Goal: Information Seeking & Learning: Learn about a topic

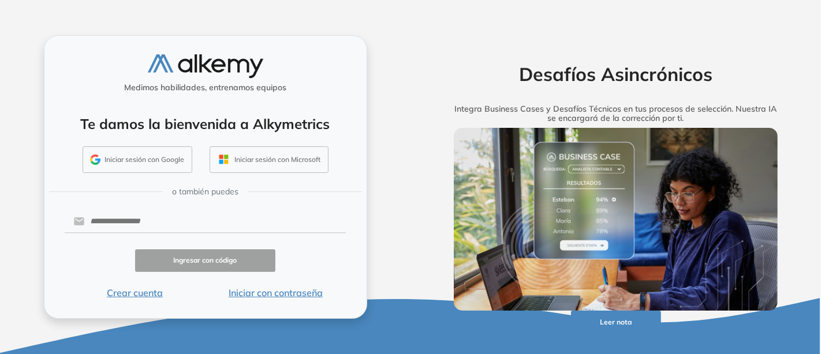
click at [256, 293] on button "Iniciar con contraseña" at bounding box center [275, 292] width 141 height 14
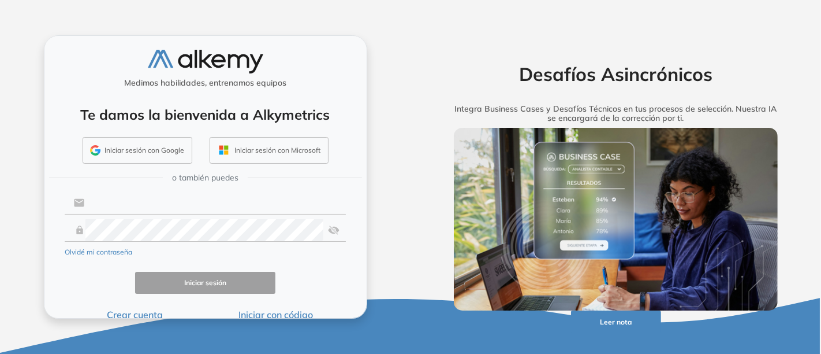
type input "**********"
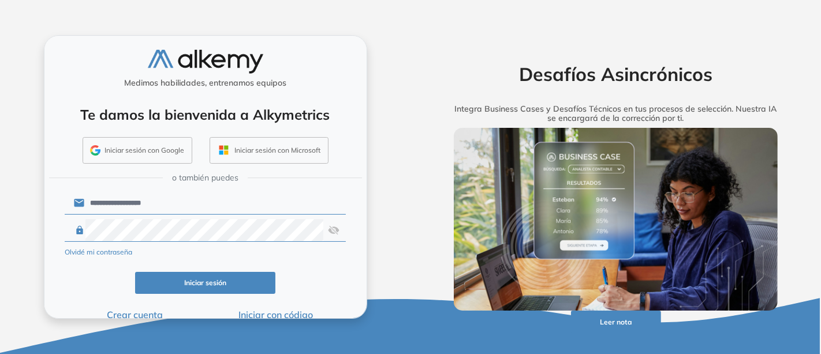
click at [196, 280] on button "Iniciar sesión" at bounding box center [205, 283] width 141 height 23
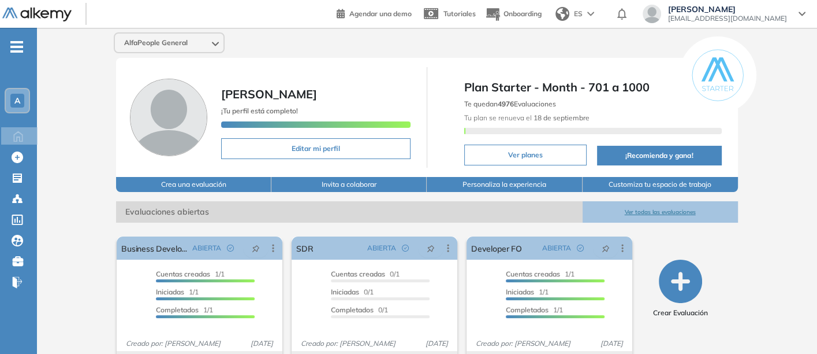
click at [660, 207] on button "Ver todas las evaluaciones" at bounding box center [660, 211] width 155 height 21
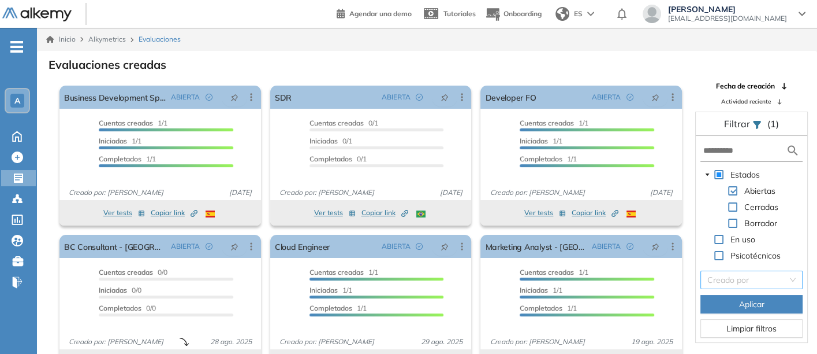
click at [723, 276] on input "search" at bounding box center [748, 279] width 80 height 17
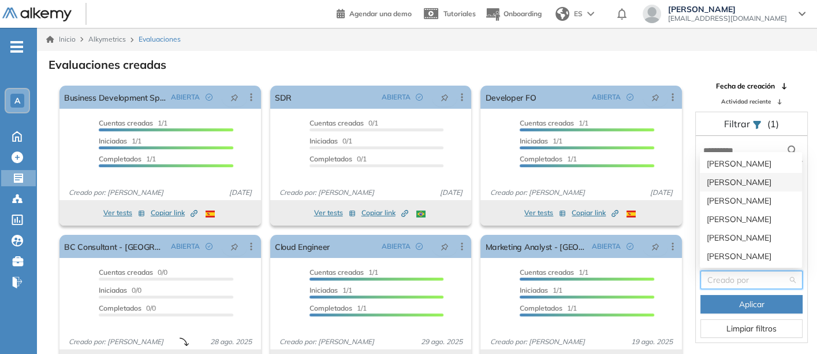
click at [725, 180] on div "Daniel Vergara" at bounding box center [751, 182] width 88 height 13
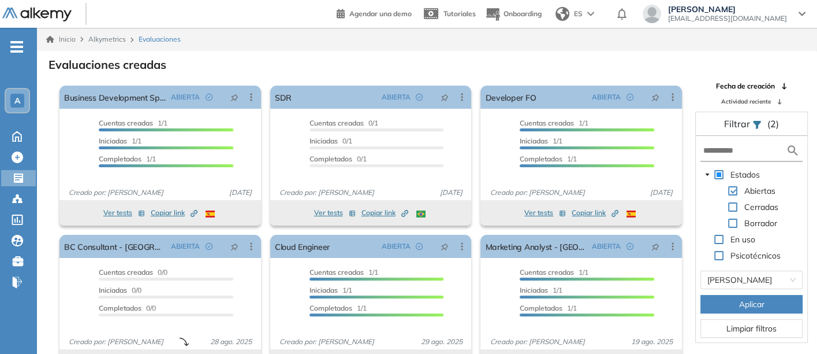
click at [726, 300] on button "Aplicar" at bounding box center [752, 304] width 102 height 18
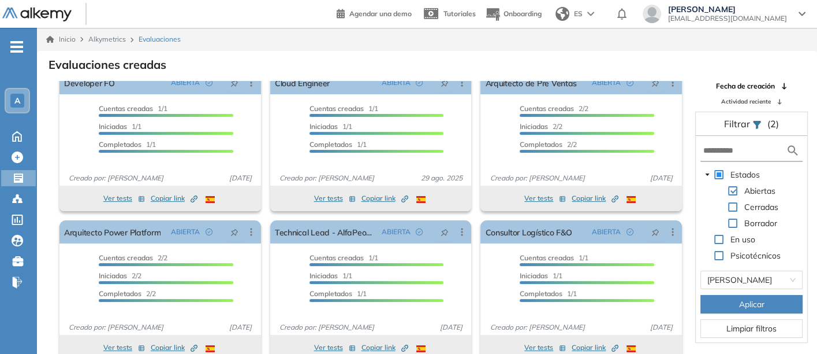
scroll to position [28, 0]
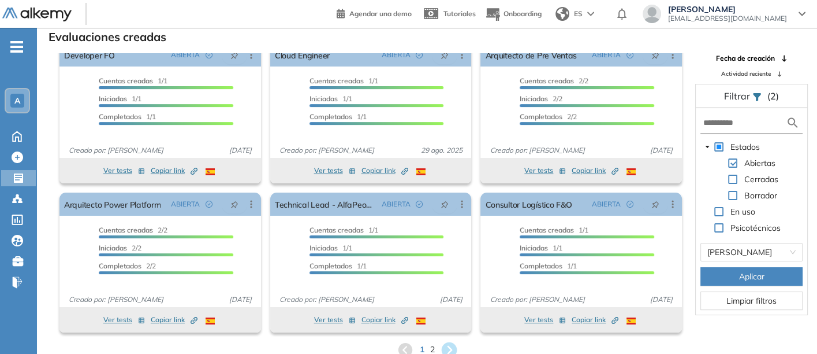
click at [445, 342] on icon at bounding box center [449, 349] width 16 height 16
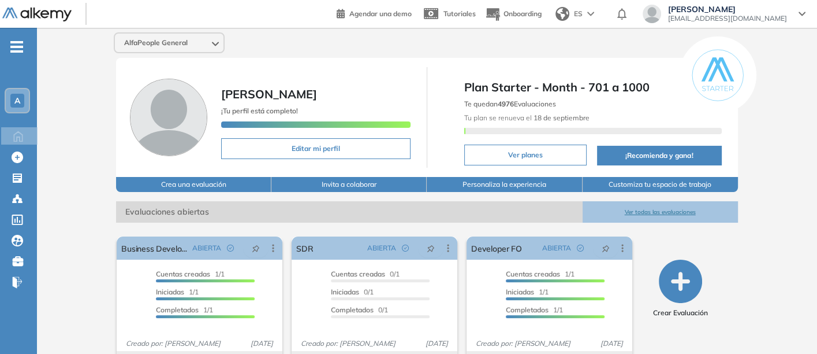
click at [655, 206] on button "Ver todas las evaluaciones" at bounding box center [660, 211] width 155 height 21
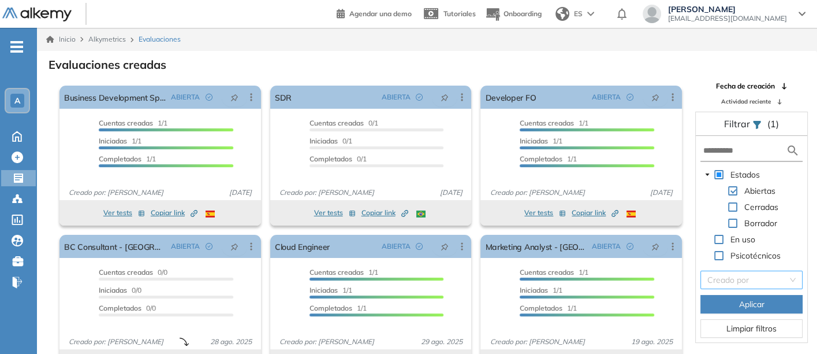
click at [729, 276] on input "search" at bounding box center [748, 279] width 80 height 17
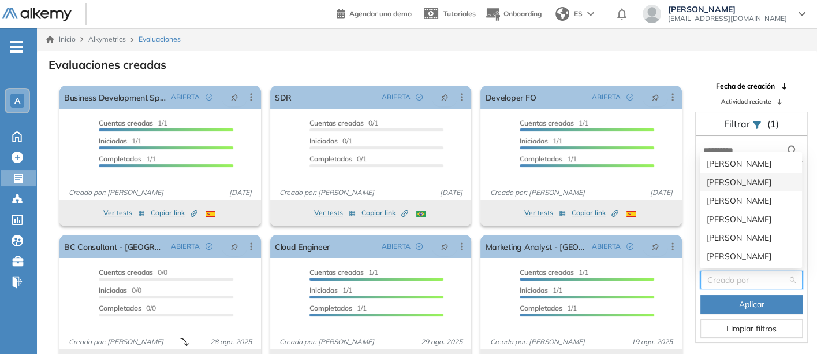
click at [725, 179] on div "Daniel Vergara" at bounding box center [751, 182] width 88 height 13
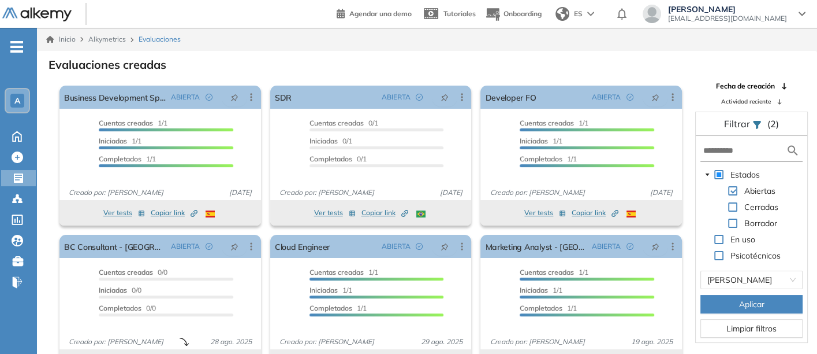
click at [723, 303] on button "Aplicar" at bounding box center [752, 304] width 102 height 18
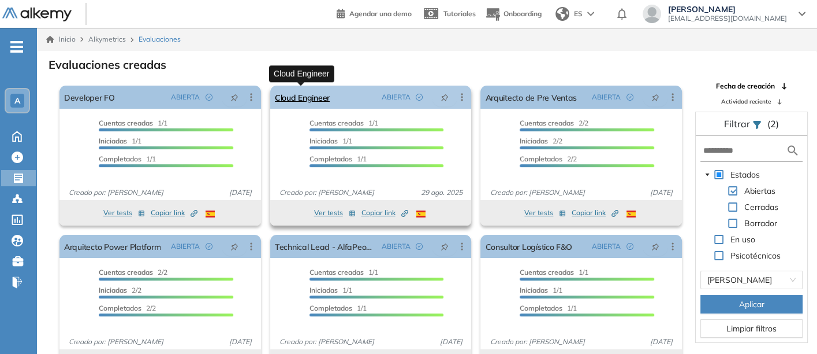
click at [291, 94] on link "Cloud Engineer" at bounding box center [302, 96] width 55 height 23
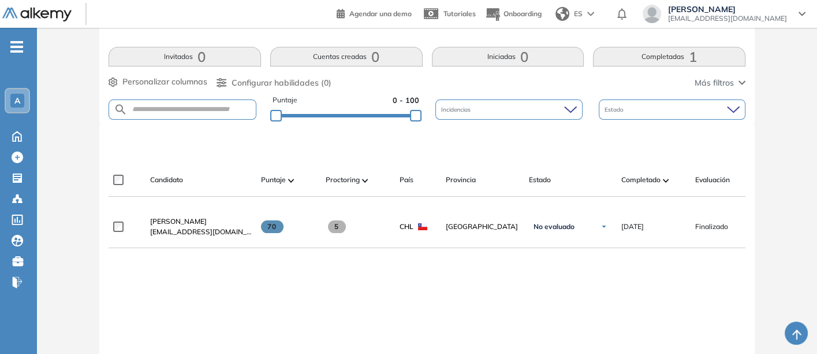
scroll to position [256, 0]
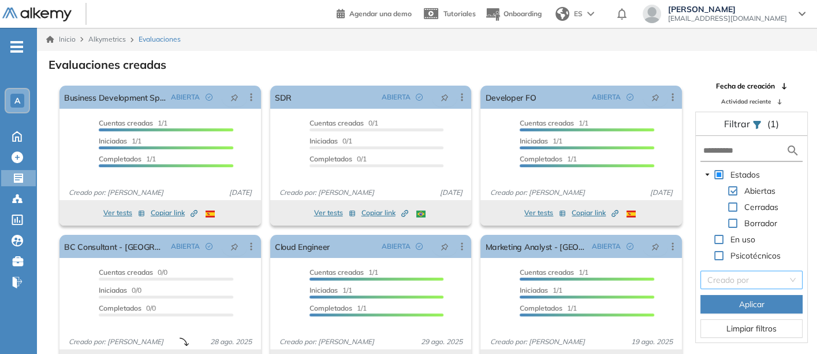
click at [741, 278] on input "search" at bounding box center [748, 279] width 80 height 17
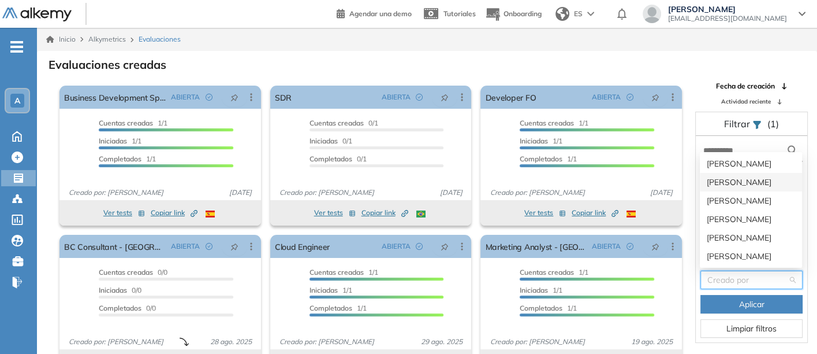
click at [724, 180] on div "Daniel Vergara" at bounding box center [751, 182] width 88 height 13
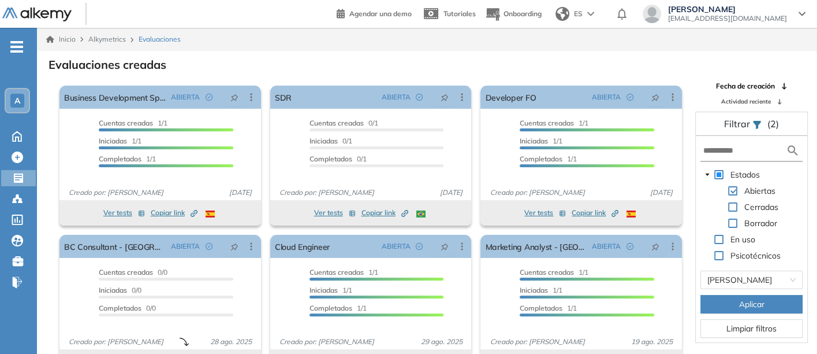
click at [739, 299] on span "Aplicar" at bounding box center [751, 304] width 25 height 13
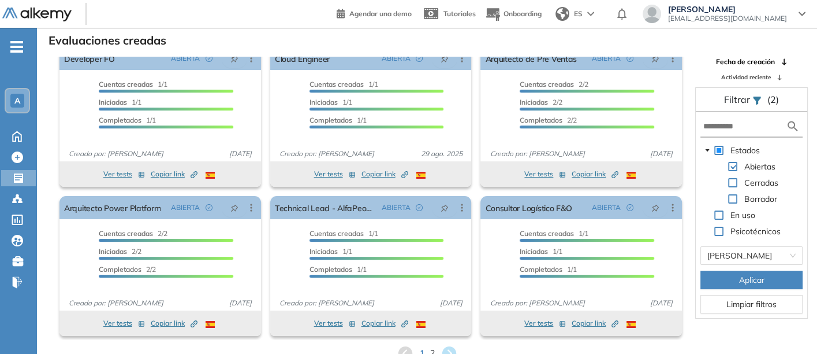
scroll to position [28, 0]
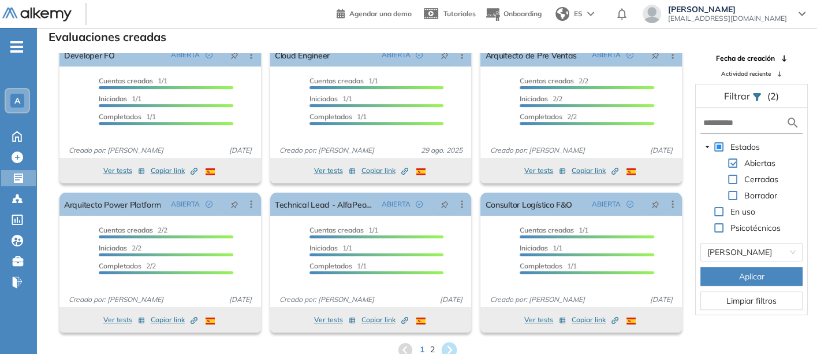
click at [447, 344] on icon at bounding box center [449, 349] width 16 height 16
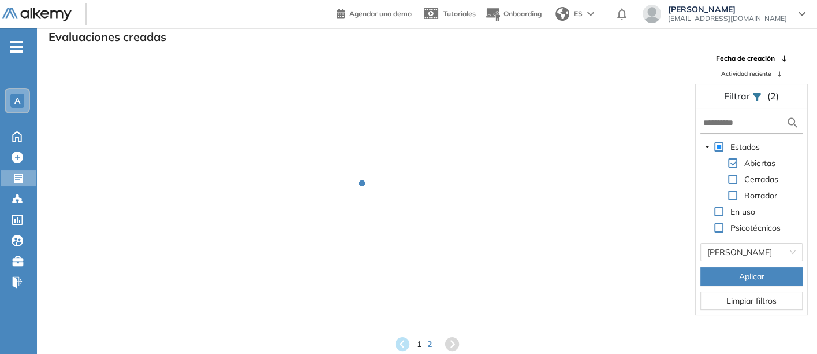
scroll to position [0, 0]
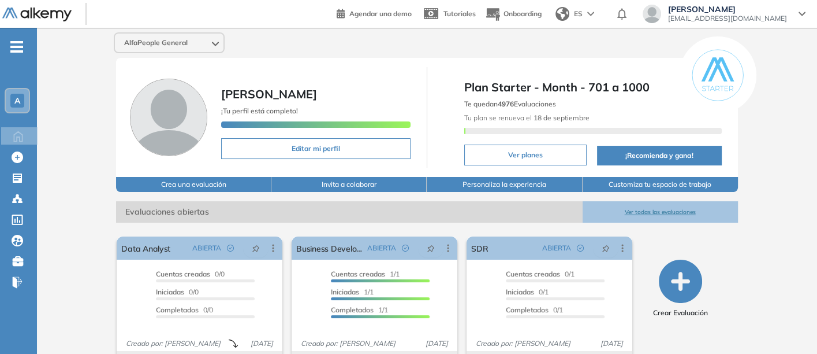
click at [682, 206] on button "Ver todas las evaluaciones" at bounding box center [660, 211] width 155 height 21
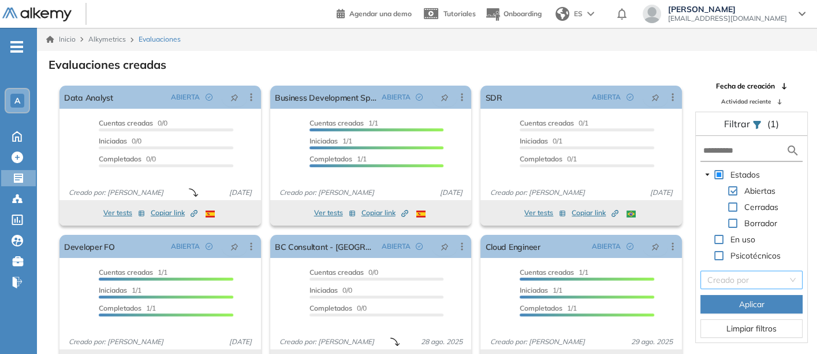
click at [733, 274] on input "search" at bounding box center [748, 279] width 80 height 17
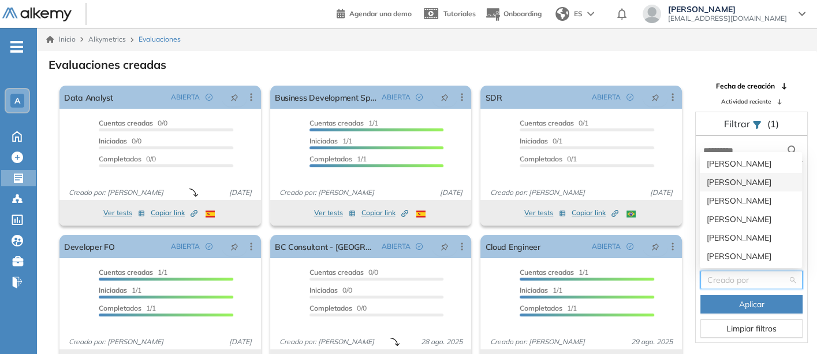
click at [728, 178] on div "Daniel Vergara" at bounding box center [751, 182] width 88 height 13
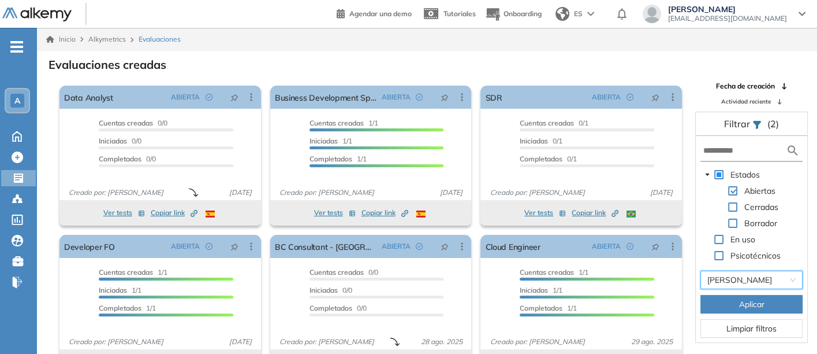
click at [719, 301] on button "Aplicar" at bounding box center [752, 304] width 102 height 18
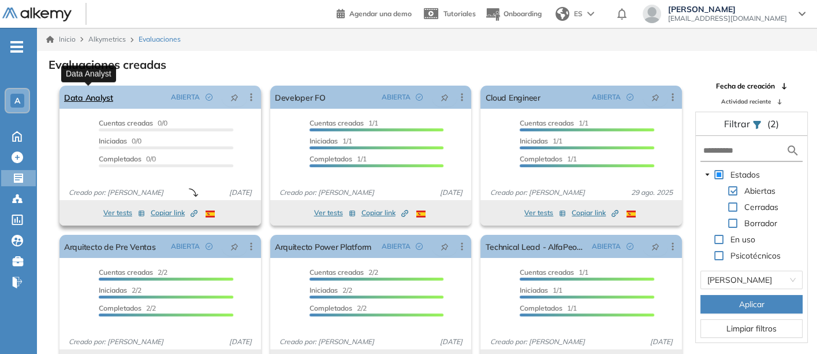
click at [87, 93] on link "Data Analyst" at bounding box center [88, 96] width 49 height 23
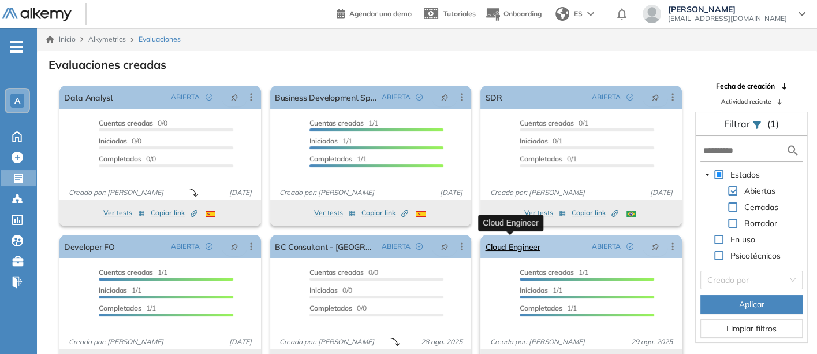
click at [504, 242] on link "Cloud Engineer" at bounding box center [512, 246] width 55 height 23
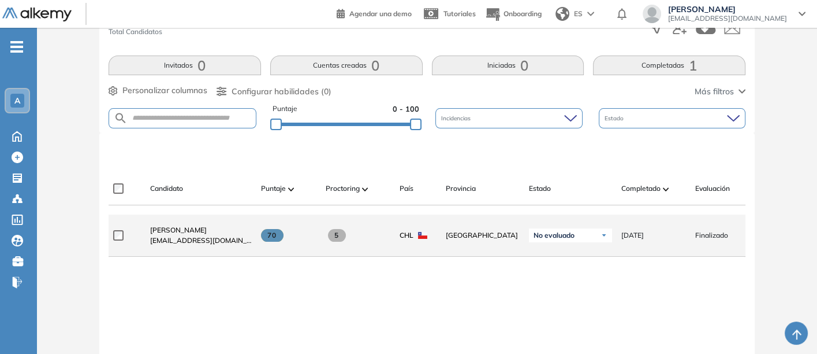
scroll to position [256, 0]
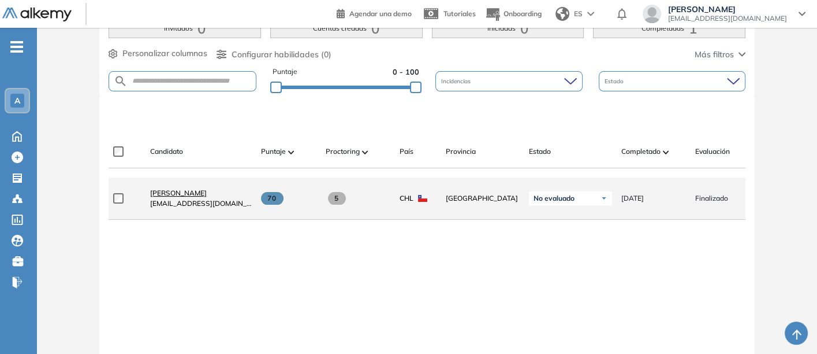
click at [158, 196] on span "Diego Varas" at bounding box center [178, 192] width 57 height 9
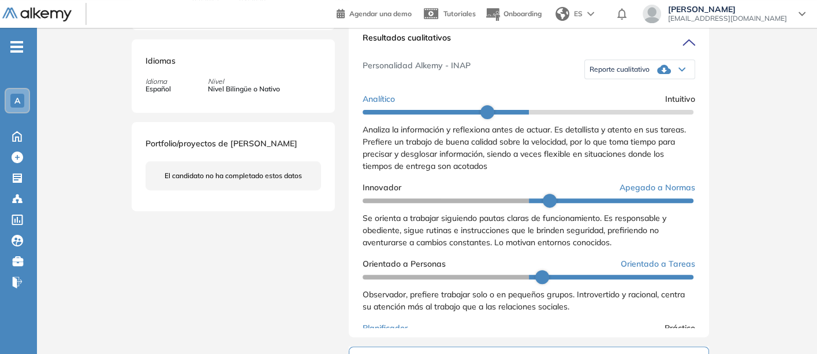
scroll to position [385, 0]
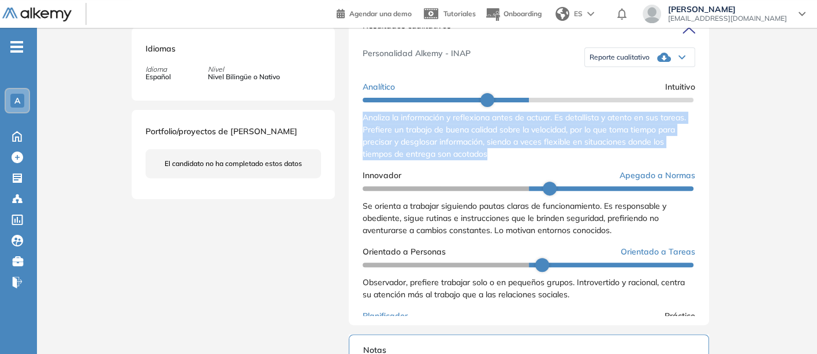
drag, startPoint x: 363, startPoint y: 128, endPoint x: 489, endPoint y: 166, distance: 131.6
click at [489, 160] on div "Analiza la información y reflexiona antes de actuar. Es detallista y atento en …" at bounding box center [529, 135] width 333 height 49
copy span "Analiza la información y reflexiona antes de actuar. Es detallista y atento en …"
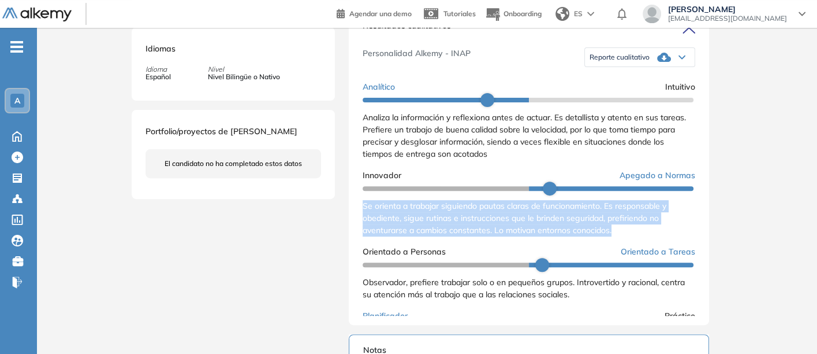
drag, startPoint x: 363, startPoint y: 214, endPoint x: 619, endPoint y: 235, distance: 256.8
click at [619, 235] on div "Se orienta a trabajar siguiendo pautas claras de funcionamiento. Es responsable…" at bounding box center [529, 218] width 333 height 36
copy span "Se orienta a trabajar siguiendo pautas claras de funcionamiento. Es responsable…"
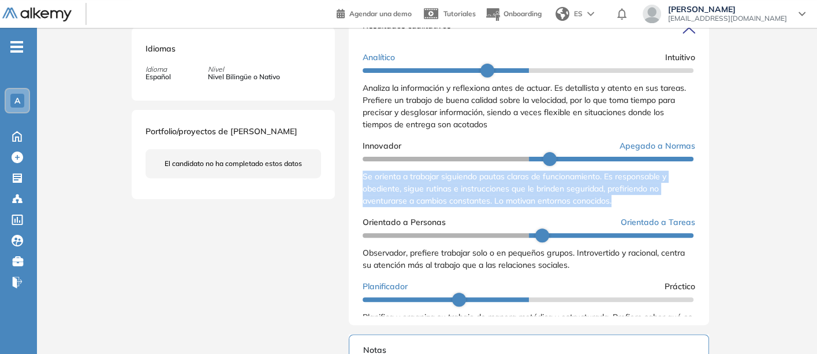
scroll to position [54, 0]
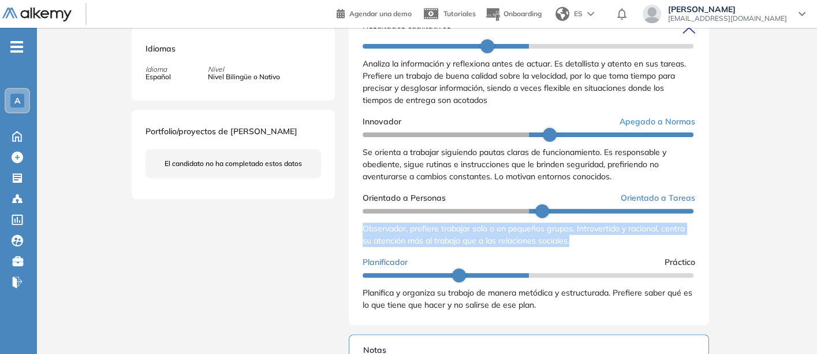
drag, startPoint x: 362, startPoint y: 237, endPoint x: 581, endPoint y: 258, distance: 220.6
click at [581, 258] on div "Analítico Intuitivo Analiza la información y reflexiona antes de actuar. Es det…" at bounding box center [529, 169] width 333 height 293
copy span "Observador, prefiere trabajar solo o en pequeños grupos. Introvertido y raciona…"
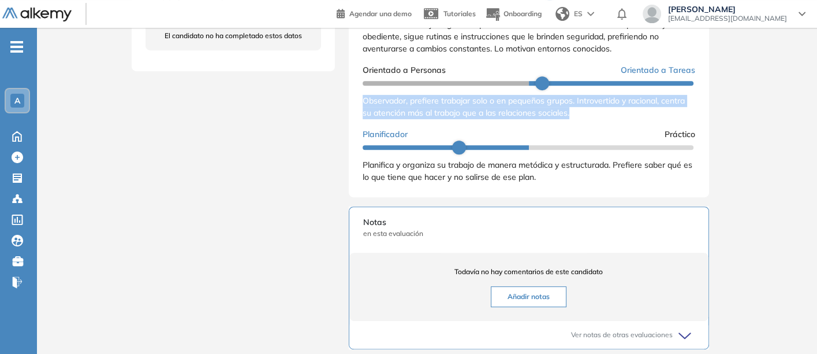
scroll to position [578, 0]
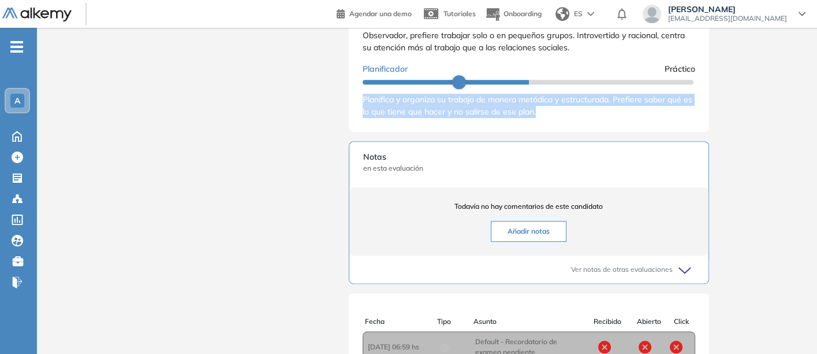
drag, startPoint x: 360, startPoint y: 107, endPoint x: 559, endPoint y: 129, distance: 199.9
copy span "Planifica y organiza su trabajo de manera metódica y estructurada. Prefiere sab…"
